Goal: Task Accomplishment & Management: Use online tool/utility

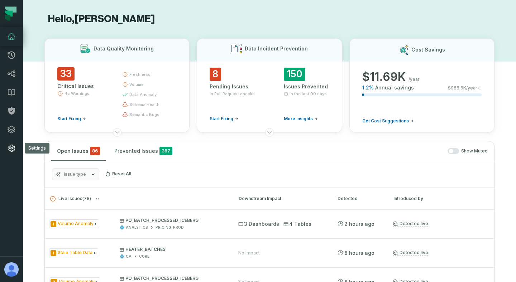
click at [13, 148] on icon at bounding box center [11, 148] width 9 height 9
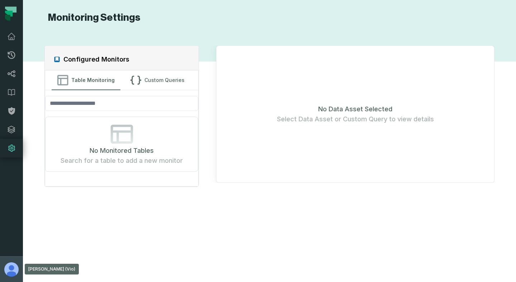
click at [10, 263] on img "button" at bounding box center [11, 270] width 14 height 14
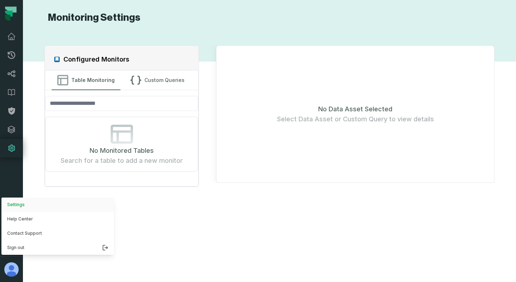
click at [37, 204] on button "Settings" at bounding box center [57, 205] width 113 height 14
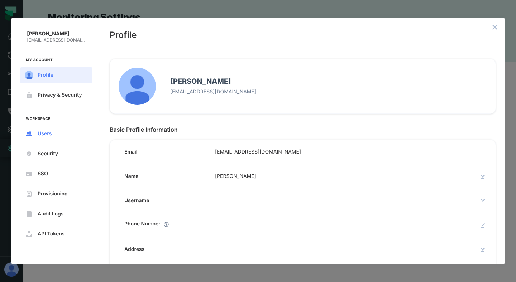
click at [68, 129] on button "Users" at bounding box center [56, 134] width 72 height 16
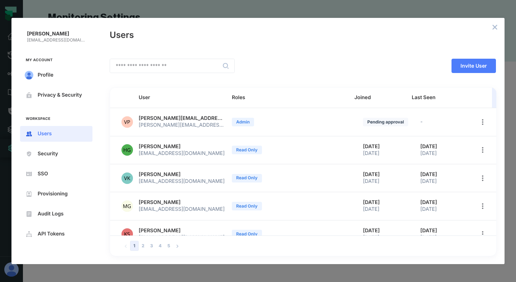
click at [243, 101] on div "Roles" at bounding box center [290, 98] width 117 height 6
click at [496, 26] on icon "close admin-box" at bounding box center [495, 27] width 5 height 5
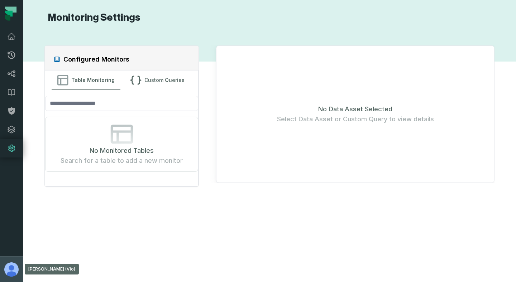
click at [4, 274] on button "[PERSON_NAME] (Vio) [PERSON_NAME][EMAIL_ADDRESS][DOMAIN_NAME]" at bounding box center [11, 270] width 23 height 26
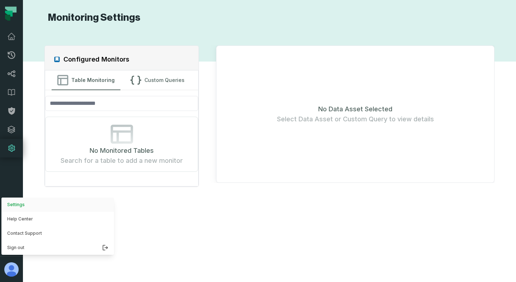
click at [57, 203] on button "Settings" at bounding box center [57, 205] width 113 height 14
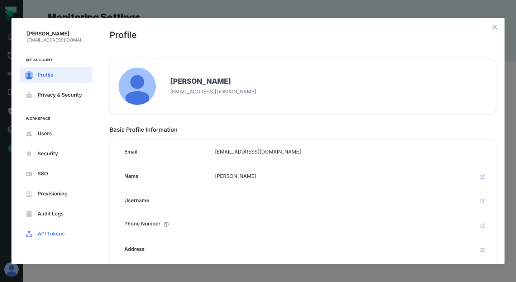
click at [60, 231] on button "API Tokens" at bounding box center [56, 234] width 72 height 16
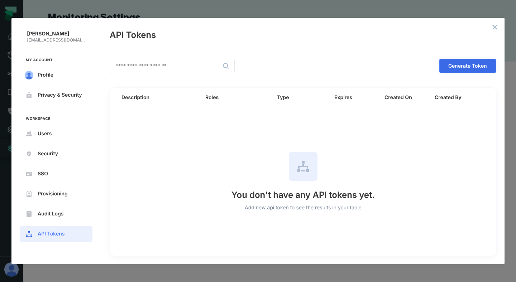
click at [463, 71] on button "Generate Token" at bounding box center [467, 66] width 57 height 14
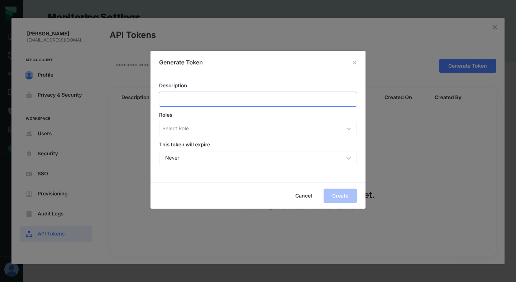
click at [240, 99] on input "Description" at bounding box center [257, 99] width 197 height 14
type input "**********"
click at [241, 128] on div "Select Role" at bounding box center [252, 128] width 180 height 7
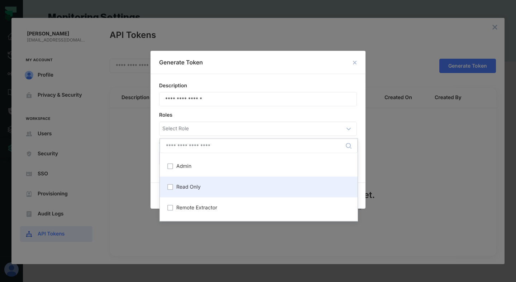
click at [190, 188] on span "Read Only" at bounding box center [188, 188] width 24 height 6
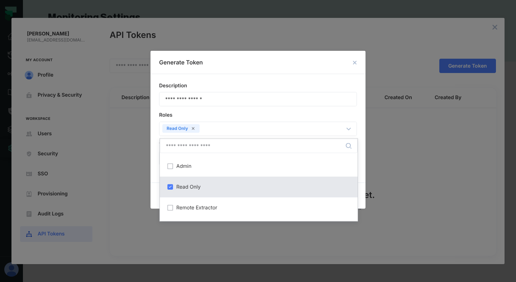
click at [241, 113] on div "Roles" at bounding box center [258, 115] width 198 height 6
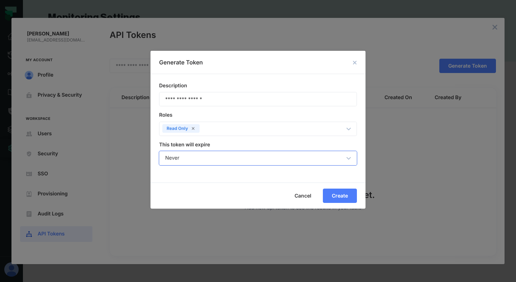
click at [237, 163] on div "Never" at bounding box center [258, 159] width 199 height 14
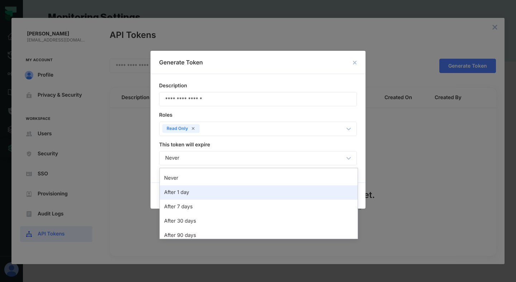
scroll to position [21, 0]
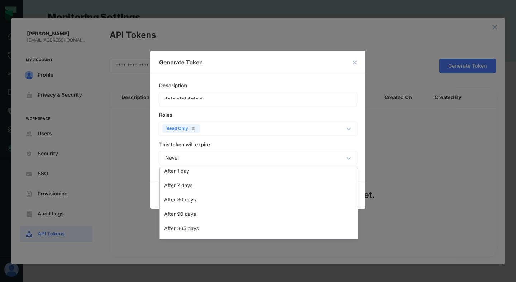
click at [281, 137] on div "Roles Read Only ​" at bounding box center [258, 126] width 198 height 29
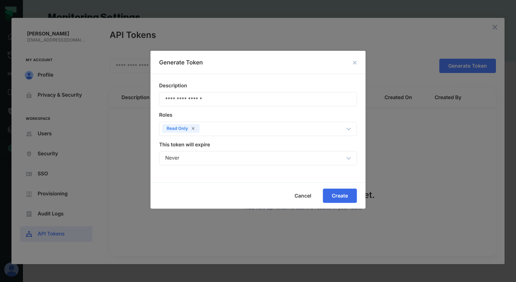
click at [0, 0] on span "Create" at bounding box center [0, 0] width 0 height 0
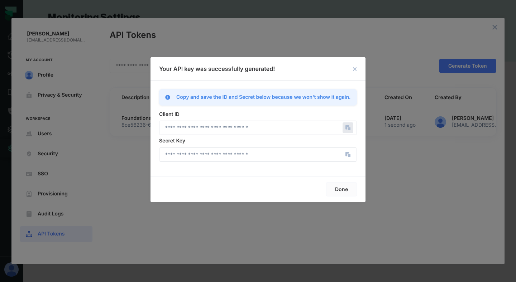
click at [351, 130] on icon "Copy" at bounding box center [348, 128] width 11 height 11
click at [347, 127] on icon "Copy" at bounding box center [348, 128] width 11 height 11
click at [351, 155] on icon "Copy" at bounding box center [348, 154] width 11 height 11
